Goal: Task Accomplishment & Management: Manage account settings

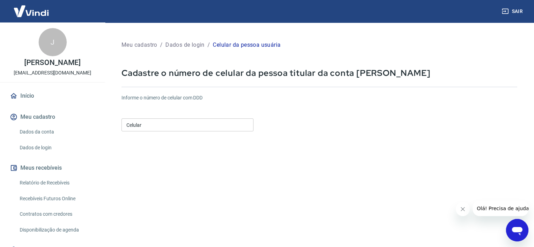
click at [169, 122] on input "Celular" at bounding box center [188, 124] width 132 height 13
type input "(51) 99205-2513"
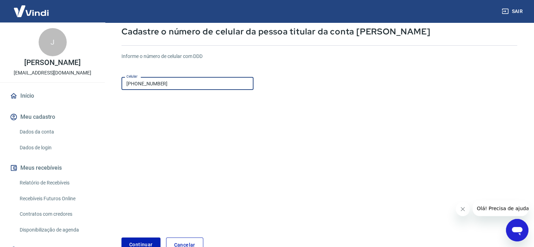
scroll to position [85, 0]
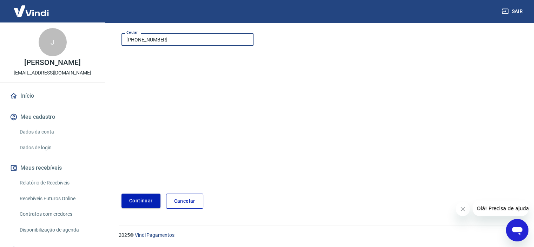
click at [141, 198] on button "Continuar" at bounding box center [141, 201] width 39 height 14
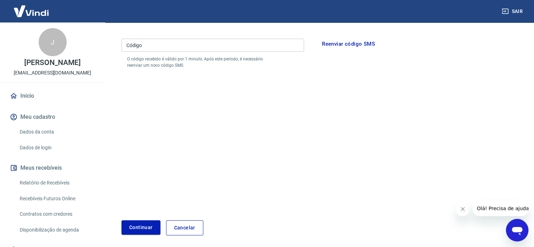
click at [138, 46] on input "Código" at bounding box center [213, 45] width 183 height 13
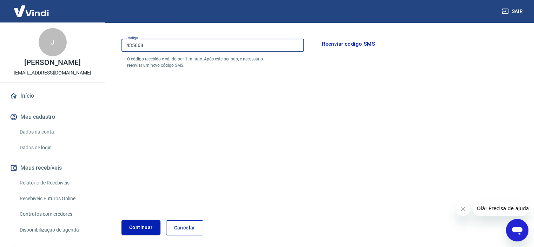
type input "435668"
click at [145, 228] on button "Continuar" at bounding box center [141, 227] width 39 height 14
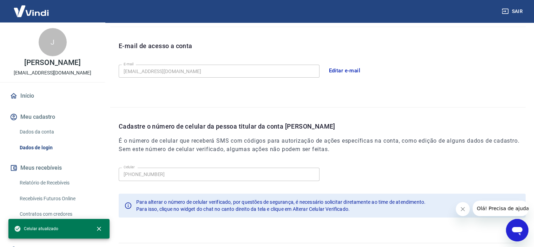
scroll to position [202, 0]
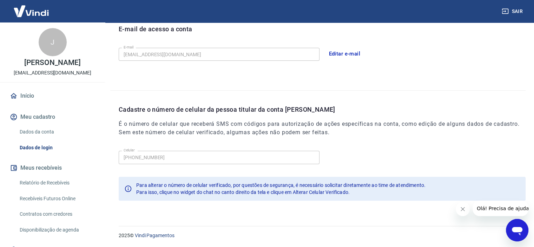
click at [458, 210] on button "Fechar mensagem da empresa" at bounding box center [463, 209] width 14 height 14
click at [25, 94] on link "Início" at bounding box center [52, 95] width 88 height 15
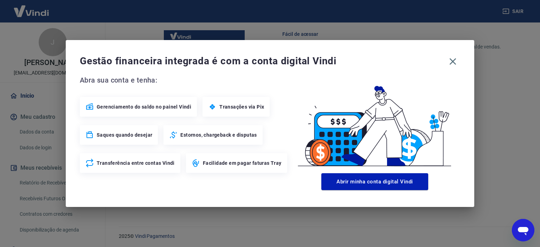
scroll to position [380, 0]
click at [237, 108] on span "Transações via Pix" at bounding box center [241, 106] width 45 height 7
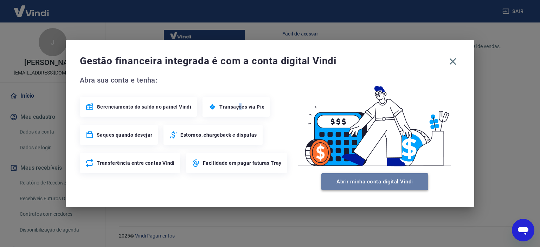
click at [384, 183] on button "Abrir minha conta digital Vindi" at bounding box center [374, 181] width 107 height 17
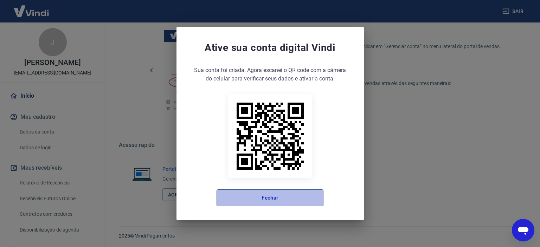
click at [262, 199] on button "Fechar" at bounding box center [269, 197] width 107 height 17
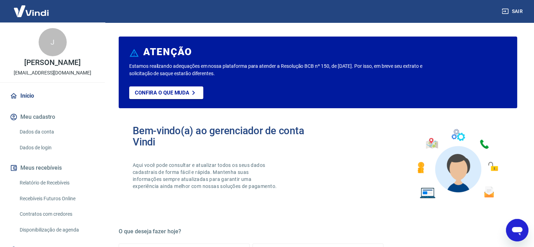
scroll to position [0, 0]
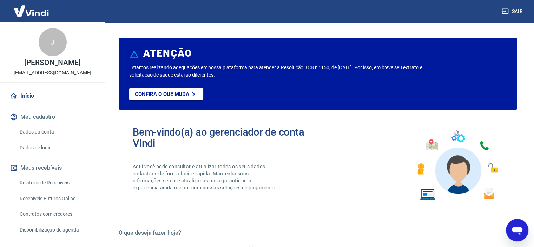
click at [37, 133] on link "Dados da conta" at bounding box center [57, 132] width 80 height 14
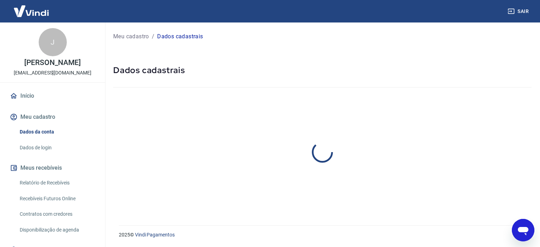
select select "RS"
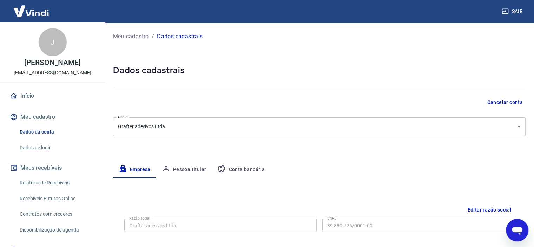
click at [53, 182] on link "Relatório de Recebíveis" at bounding box center [57, 183] width 80 height 14
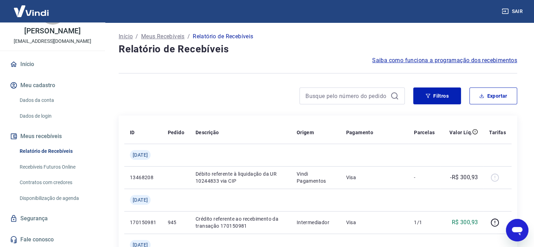
click at [125, 36] on p "Início" at bounding box center [126, 36] width 14 height 8
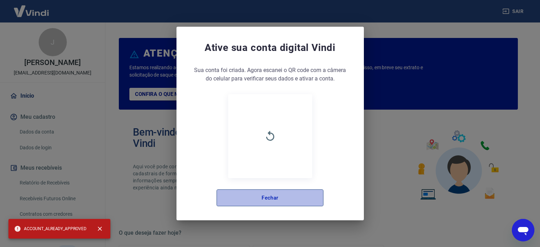
click at [279, 196] on button "Fechar" at bounding box center [269, 197] width 107 height 17
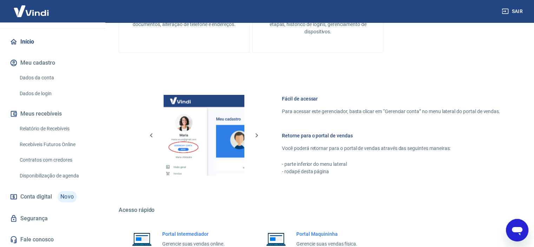
scroll to position [374, 0]
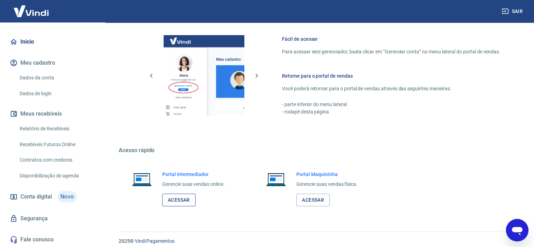
click at [181, 197] on link "Acessar" at bounding box center [178, 200] width 33 height 13
